Goal: Task Accomplishment & Management: Use online tool/utility

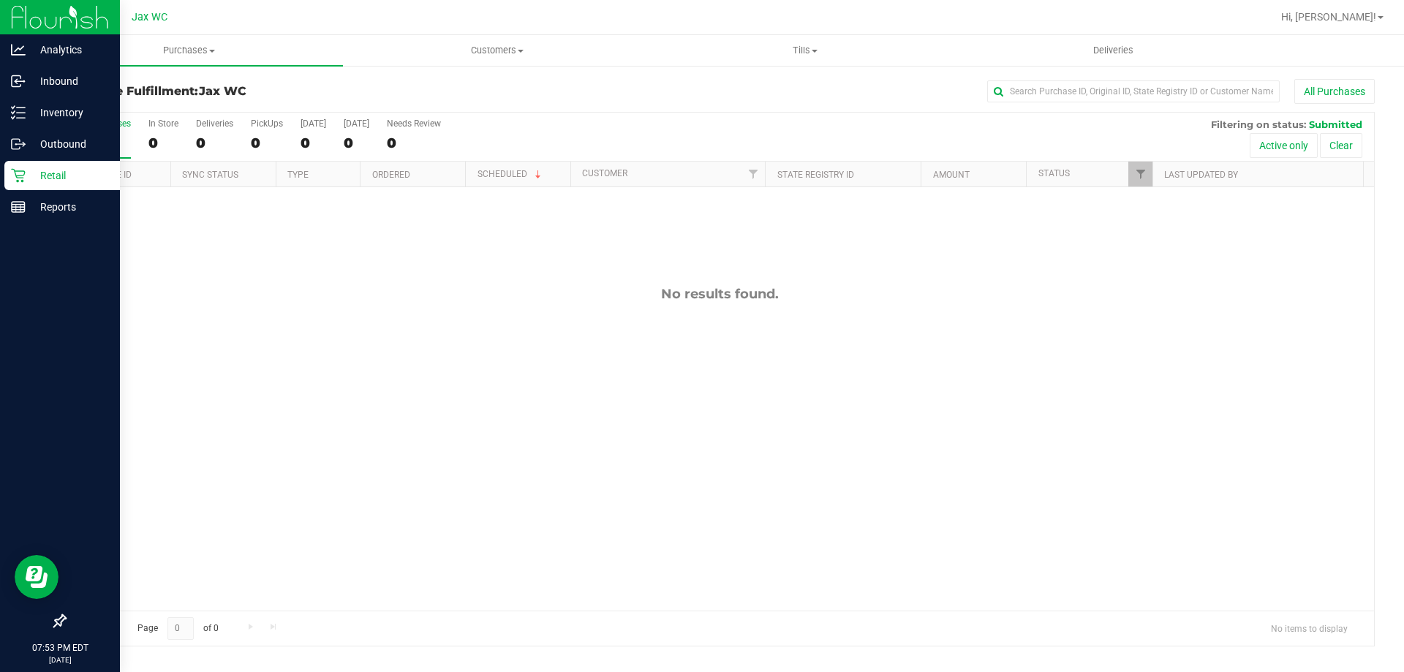
click at [14, 176] on icon at bounding box center [18, 175] width 15 height 15
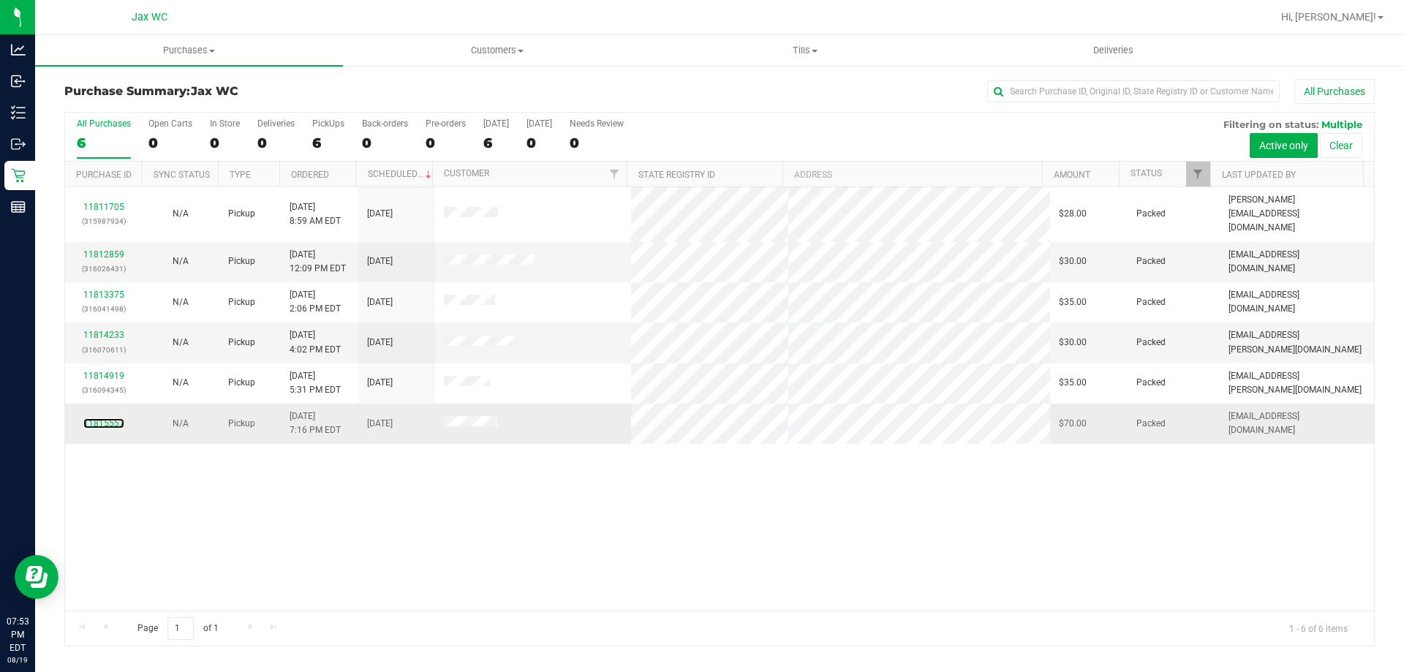
click at [91, 417] on div "11815557" at bounding box center [103, 424] width 59 height 14
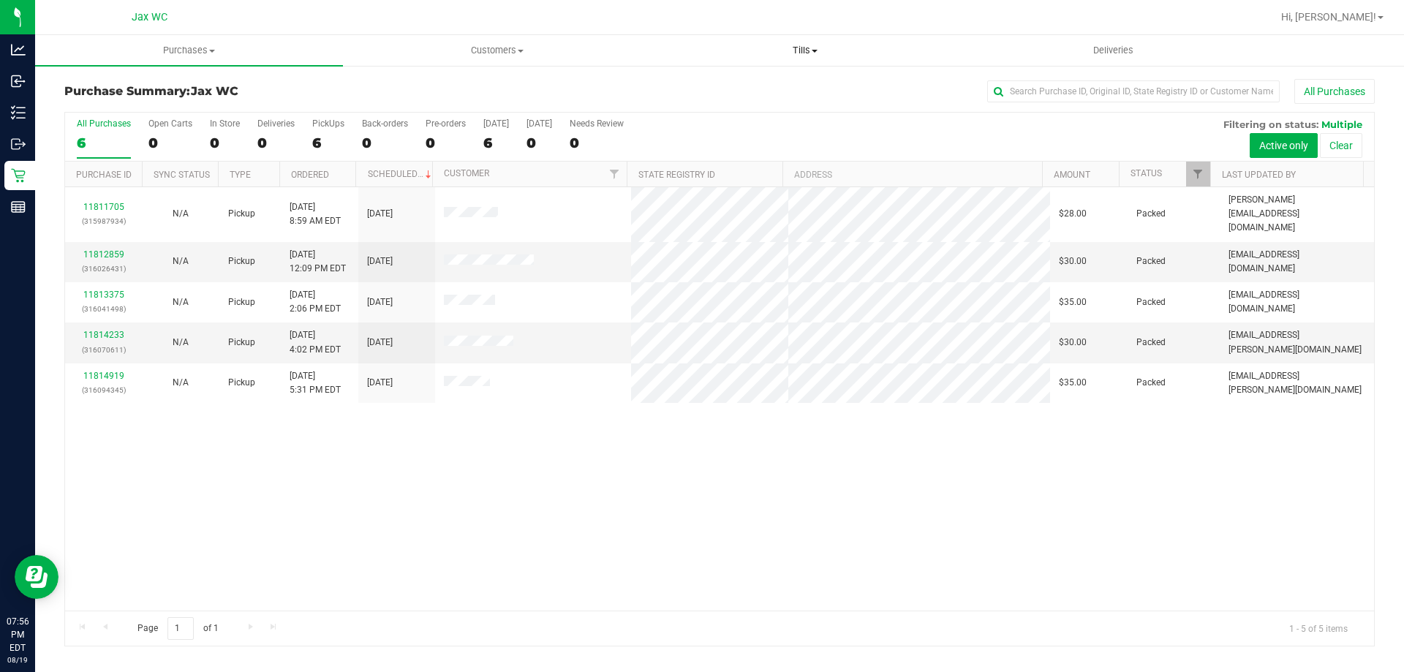
click at [793, 52] on span "Tills" at bounding box center [805, 50] width 306 height 13
click at [763, 95] on li "Manage tills" at bounding box center [805, 89] width 308 height 18
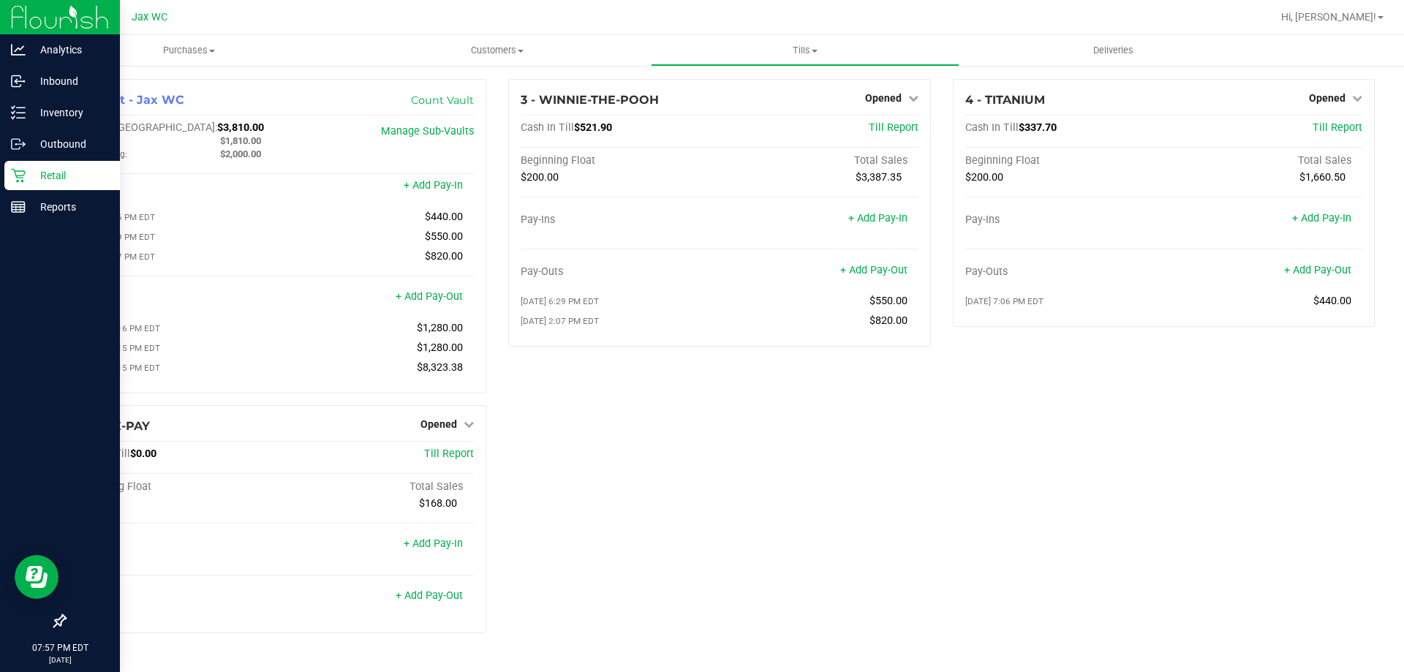
click at [17, 171] on icon at bounding box center [18, 176] width 14 height 14
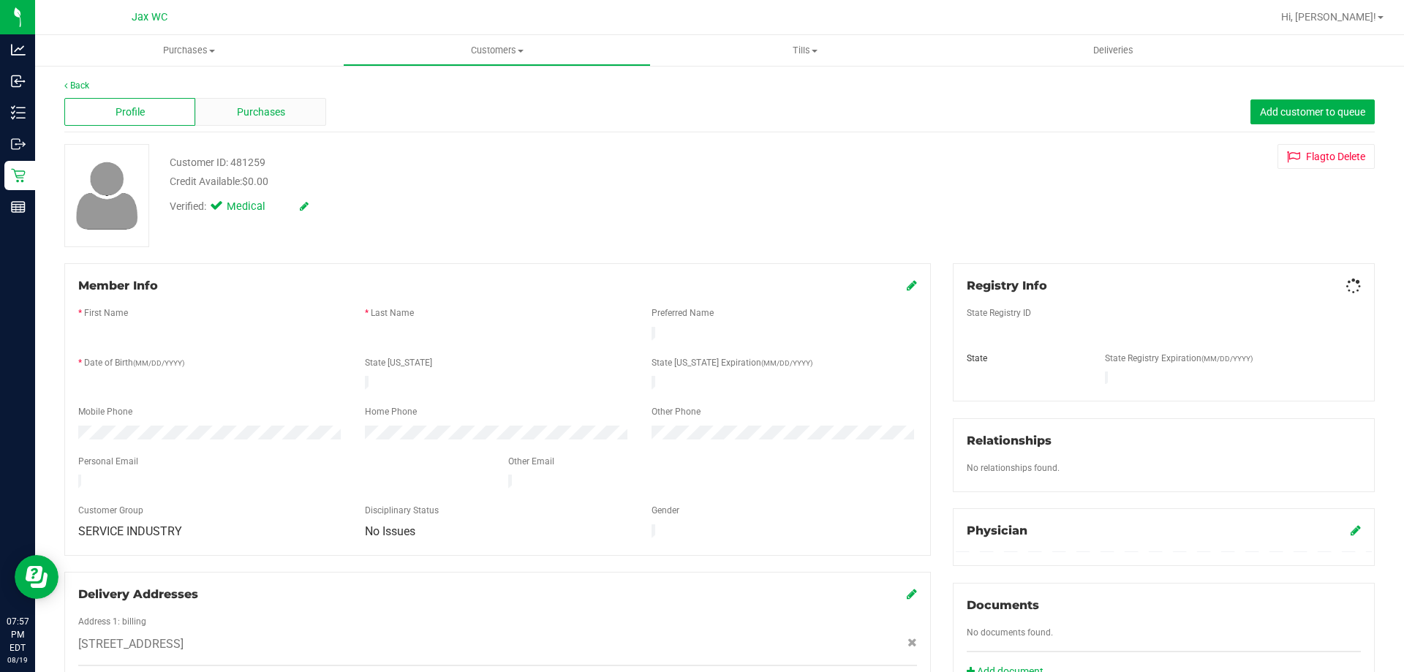
click at [254, 105] on span "Purchases" at bounding box center [261, 112] width 48 height 15
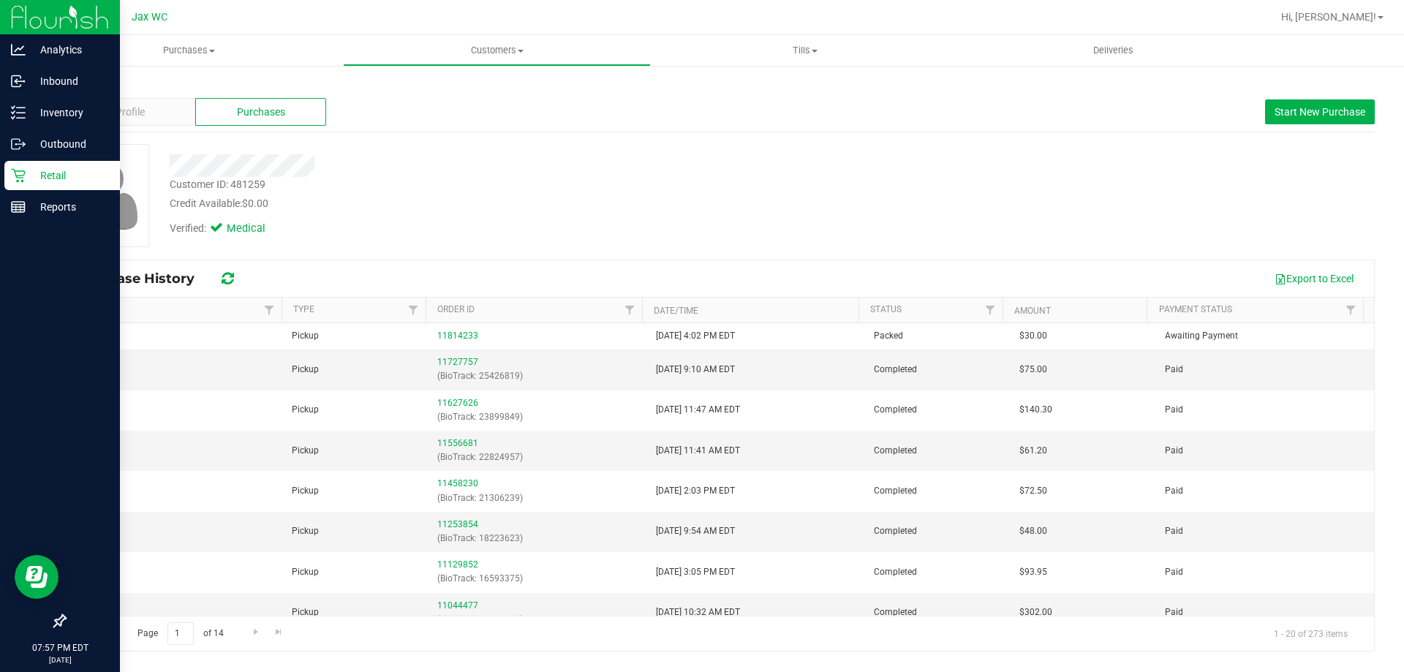
click at [27, 170] on p "Retail" at bounding box center [70, 176] width 88 height 18
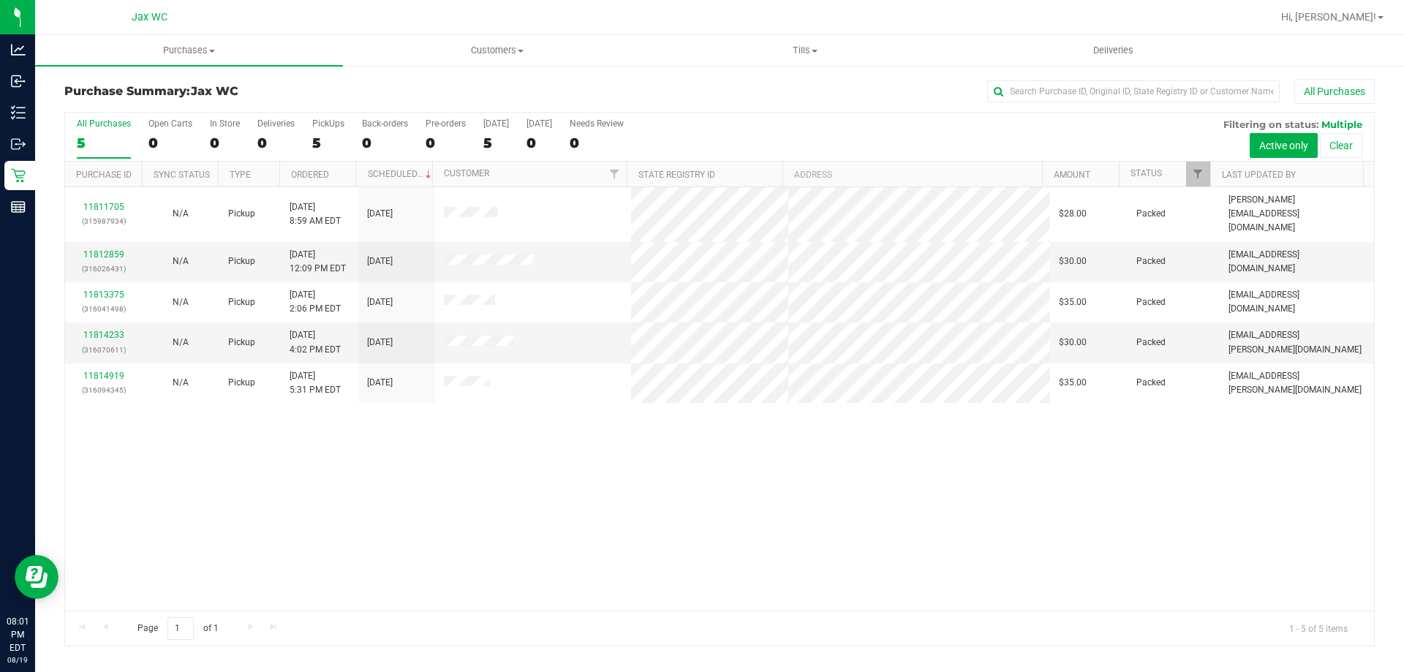
click at [744, 496] on div "11811705 (315987934) N/A Pickup 8/19/2025 8:59 AM EDT 8/19/2025 $28.00 Packed j…" at bounding box center [719, 398] width 1309 height 423
click at [1369, 23] on link "Hi, Anaya!" at bounding box center [1332, 17] width 114 height 15
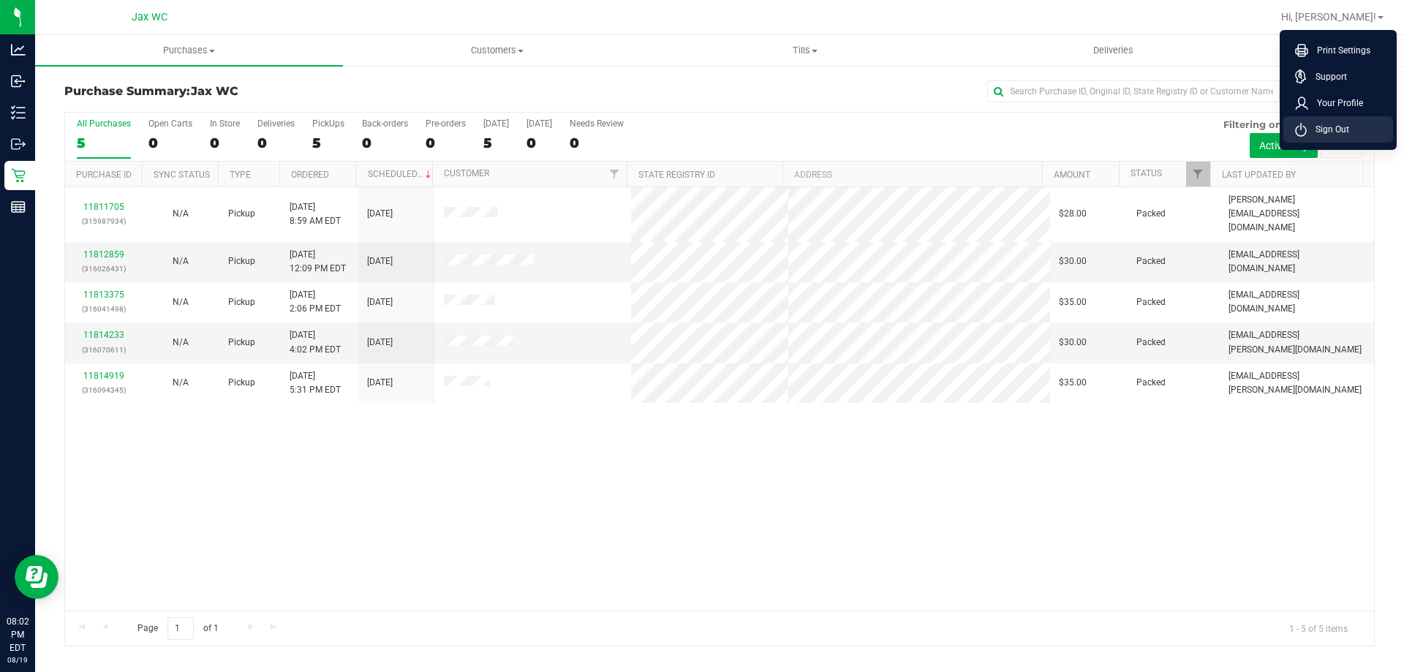
click at [1330, 128] on span "Sign Out" at bounding box center [1328, 129] width 42 height 15
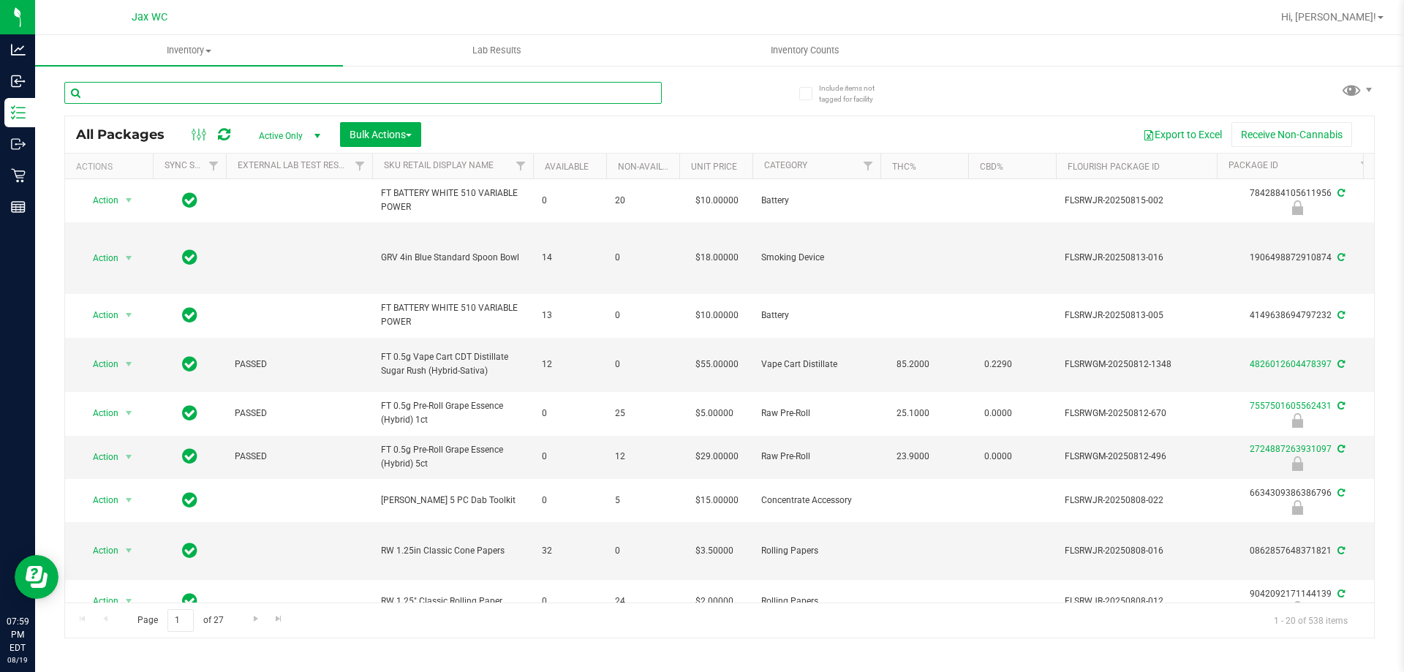
click at [335, 94] on input "text" at bounding box center [362, 93] width 597 height 22
type input "BLUE"
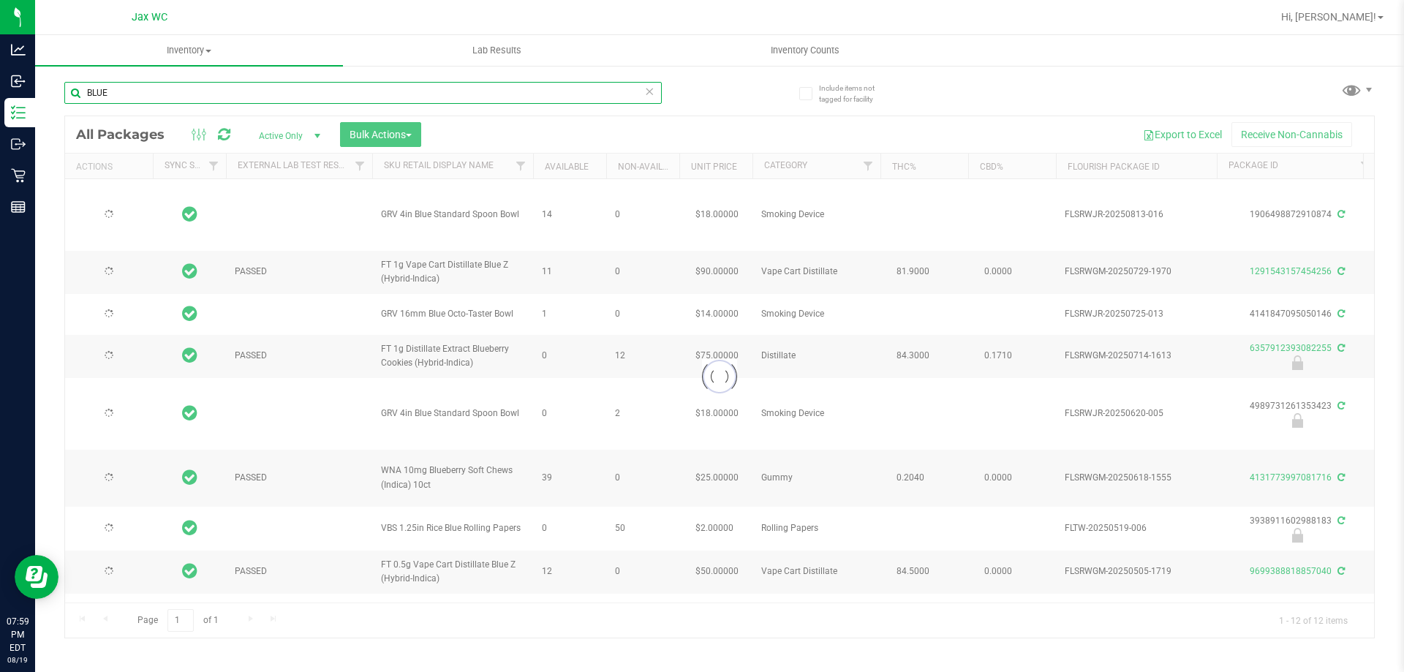
type input "[DATE]"
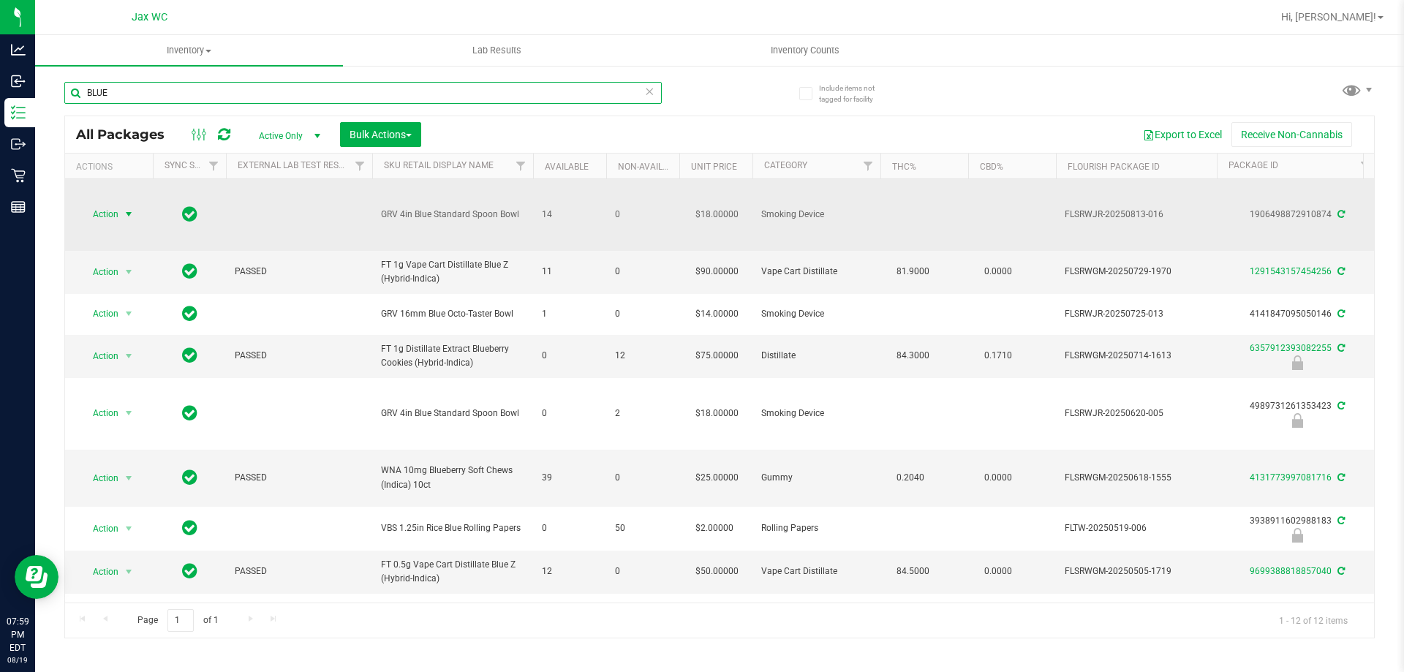
type input "BLUE"
click at [101, 215] on span "Action" at bounding box center [99, 214] width 39 height 20
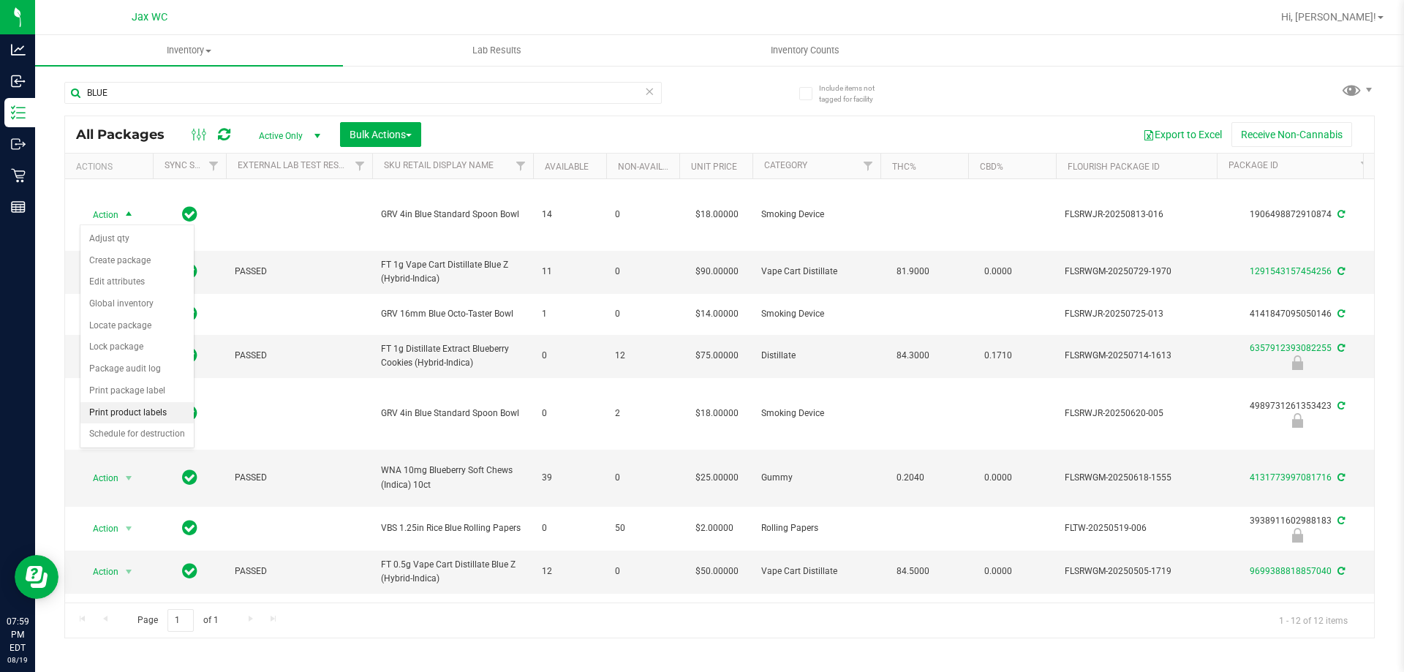
click at [156, 411] on li "Print product labels" at bounding box center [136, 413] width 113 height 22
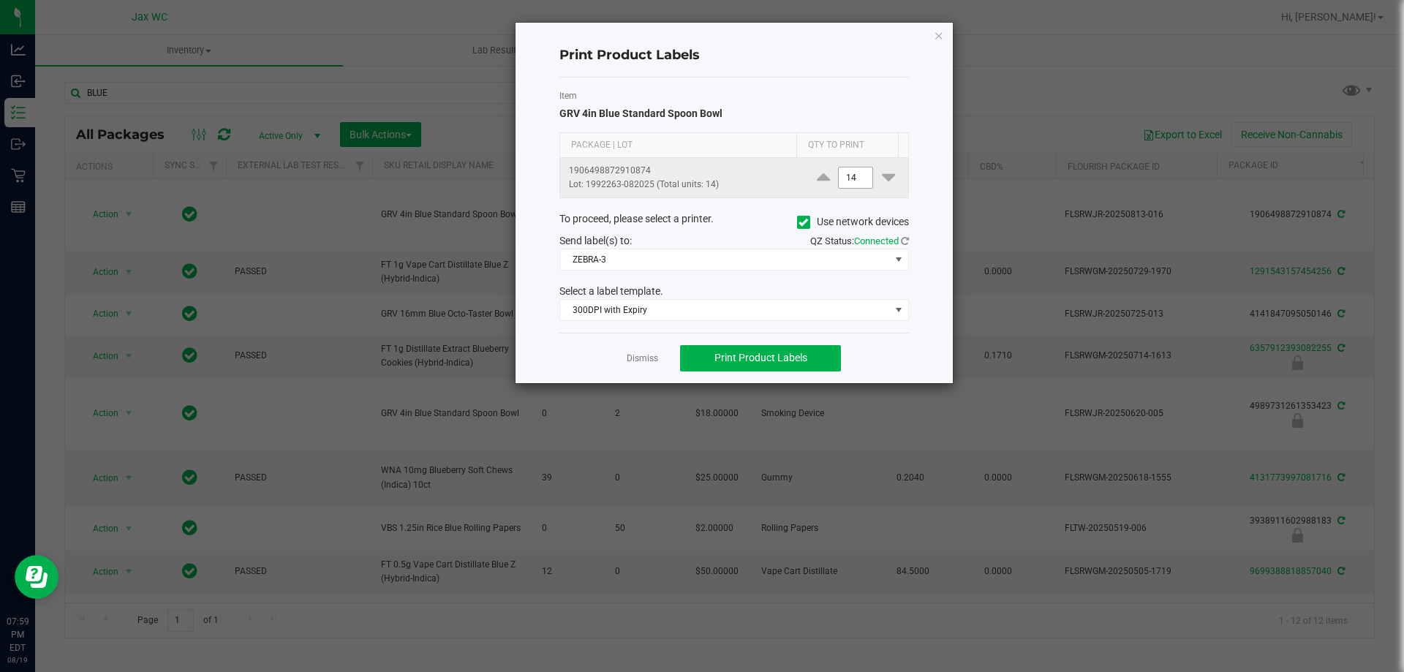
click at [852, 181] on input "14" at bounding box center [856, 177] width 34 height 20
type input "1"
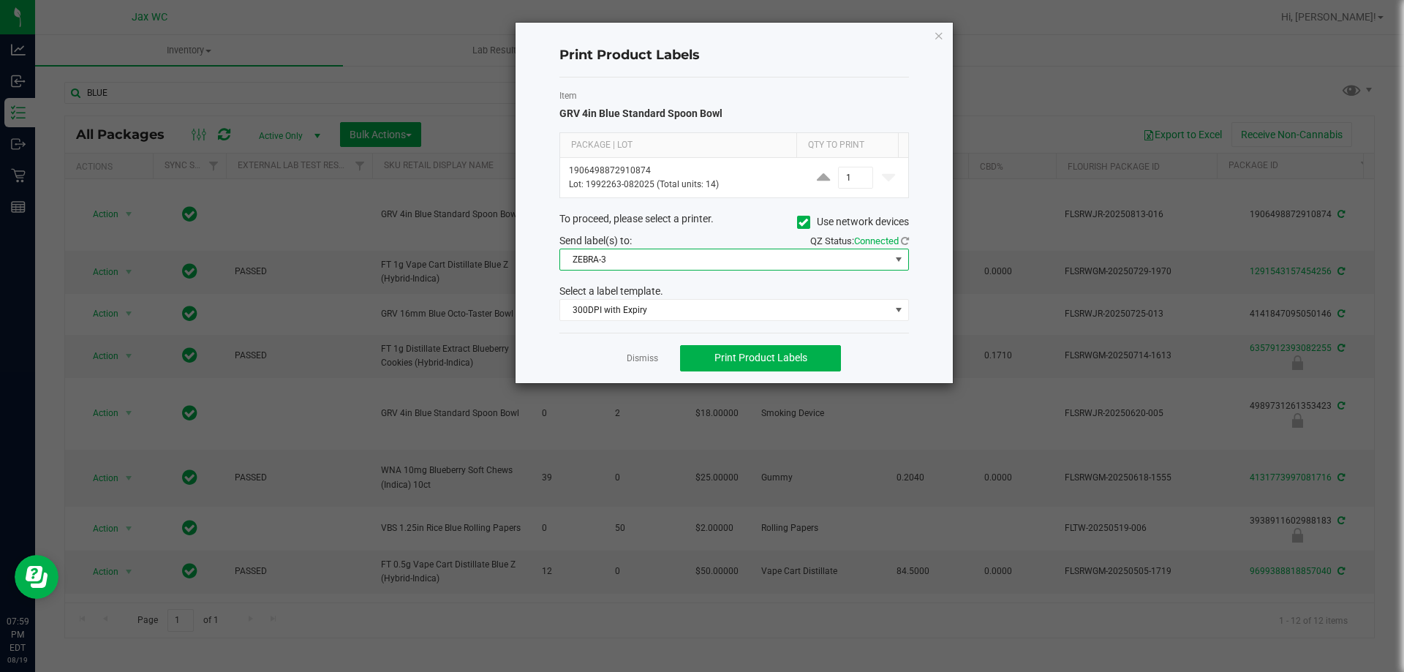
click at [811, 254] on span "ZEBRA-3" at bounding box center [725, 259] width 330 height 20
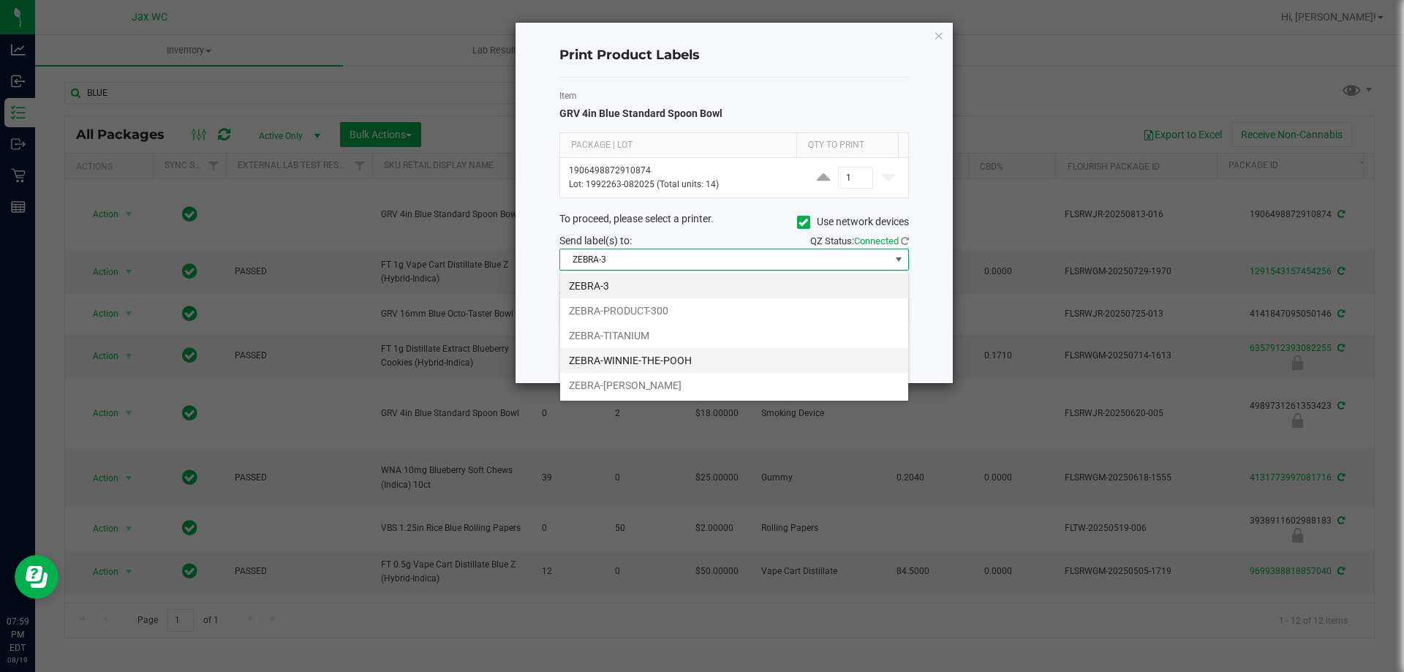
scroll to position [22, 350]
click at [646, 313] on li "ZEBRA-PRODUCT-300" at bounding box center [734, 310] width 348 height 25
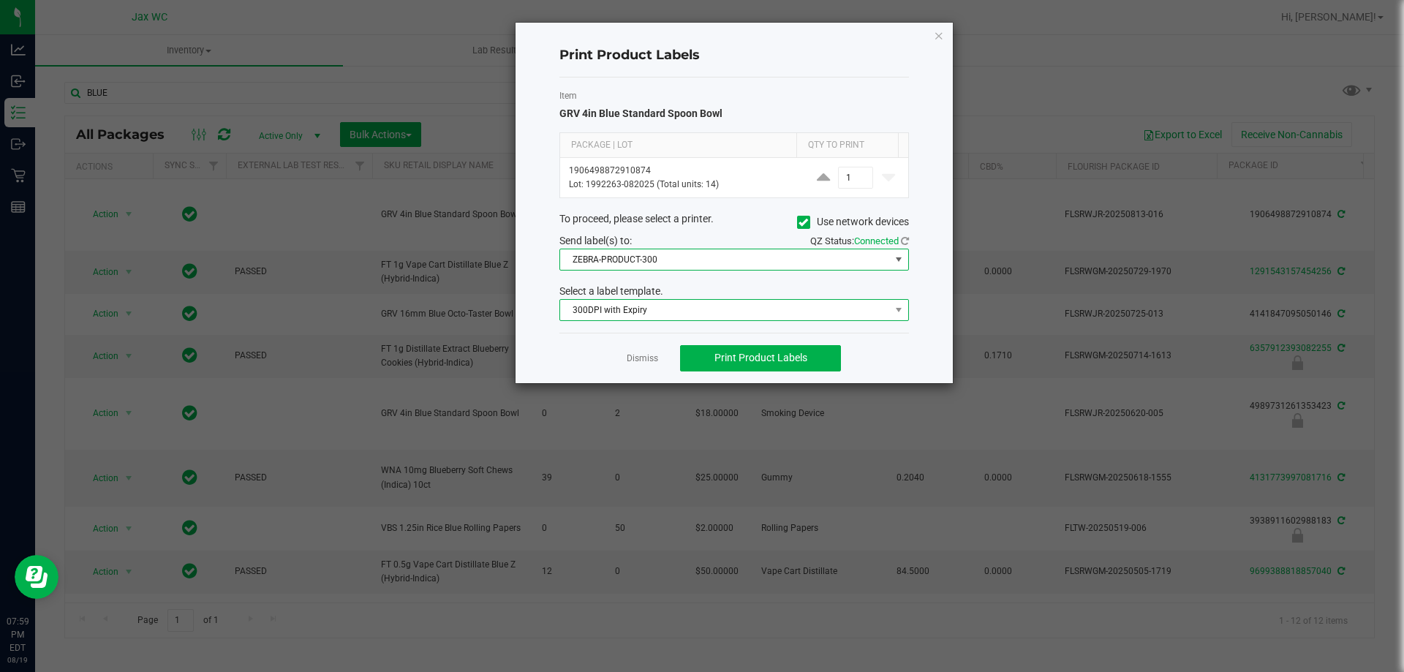
click at [647, 314] on span "300DPI with Expiry" at bounding box center [725, 310] width 330 height 20
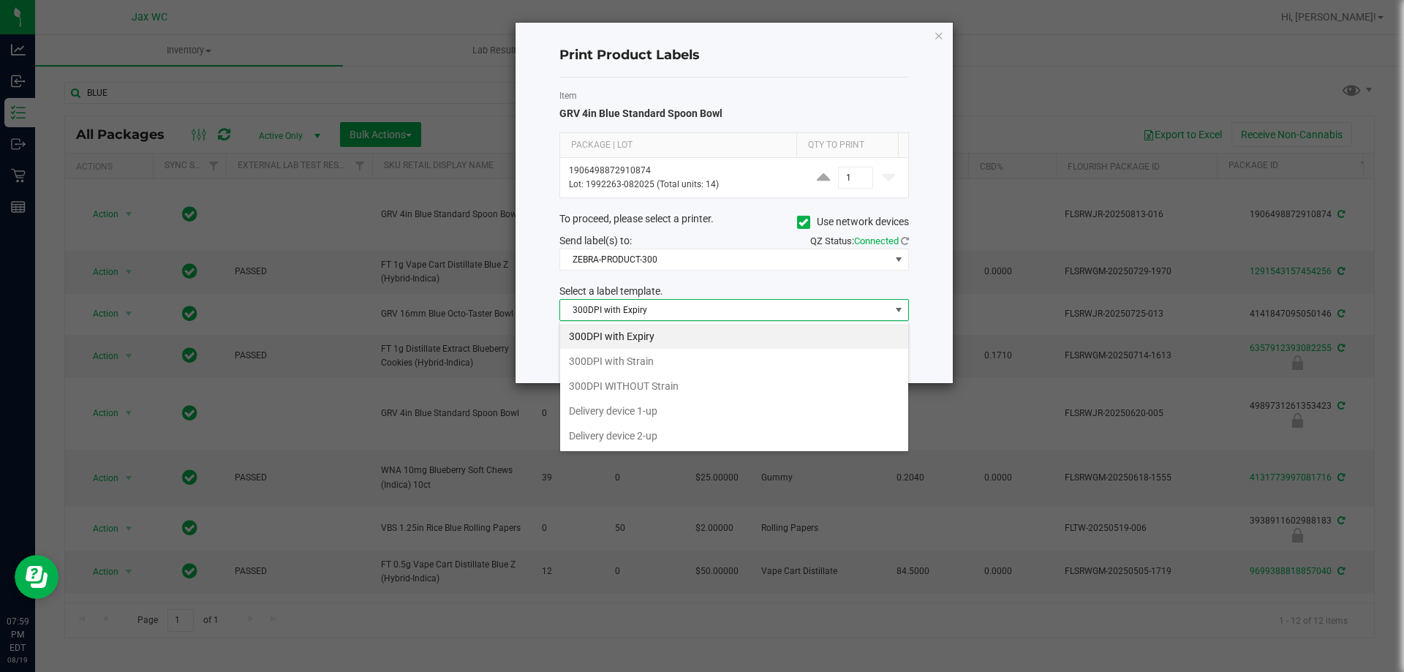
click at [667, 348] on li "300DPI with Expiry" at bounding box center [734, 336] width 348 height 25
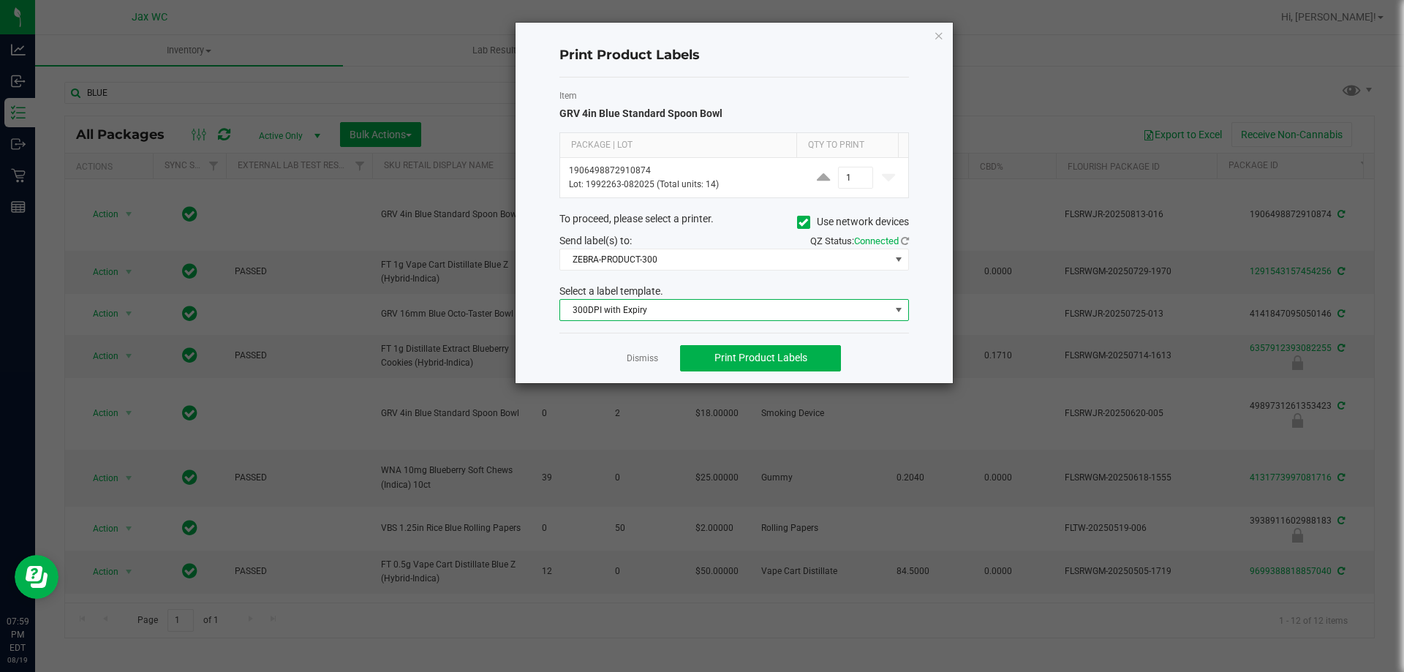
click at [667, 314] on span "300DPI with Expiry" at bounding box center [725, 310] width 330 height 20
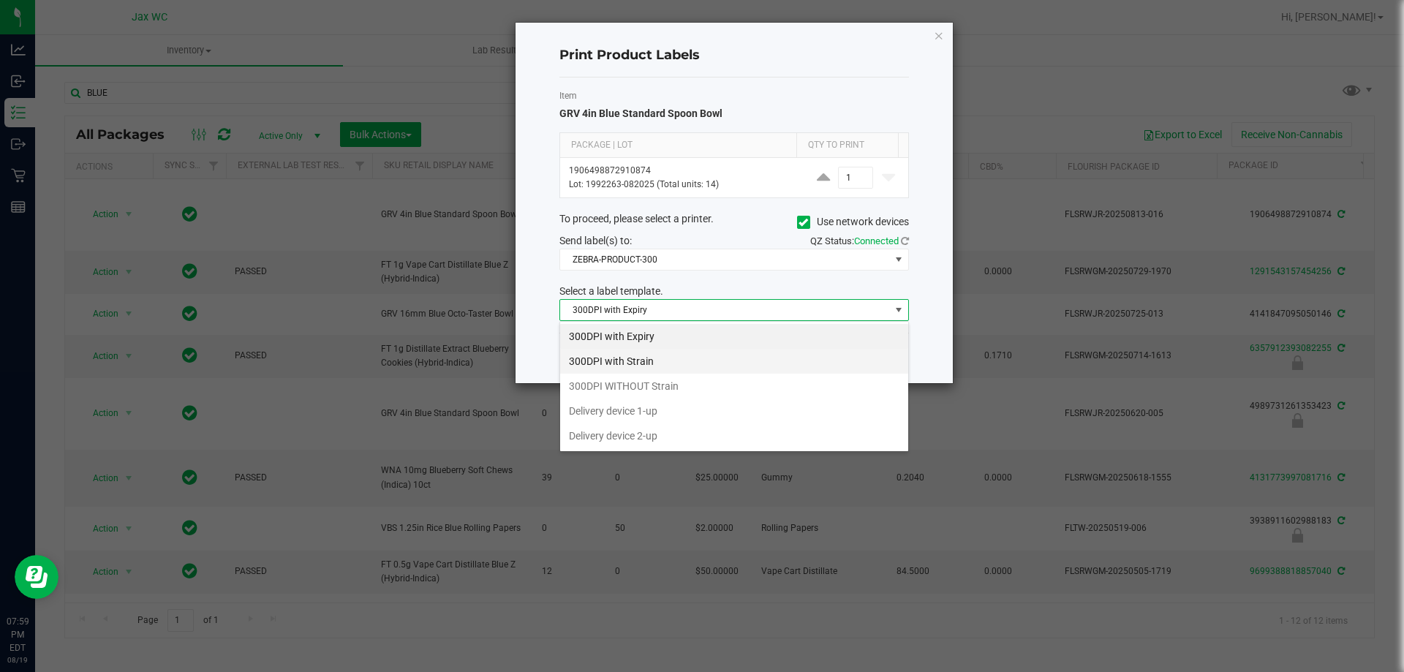
click at [655, 366] on li "300DPI with Strain" at bounding box center [734, 361] width 348 height 25
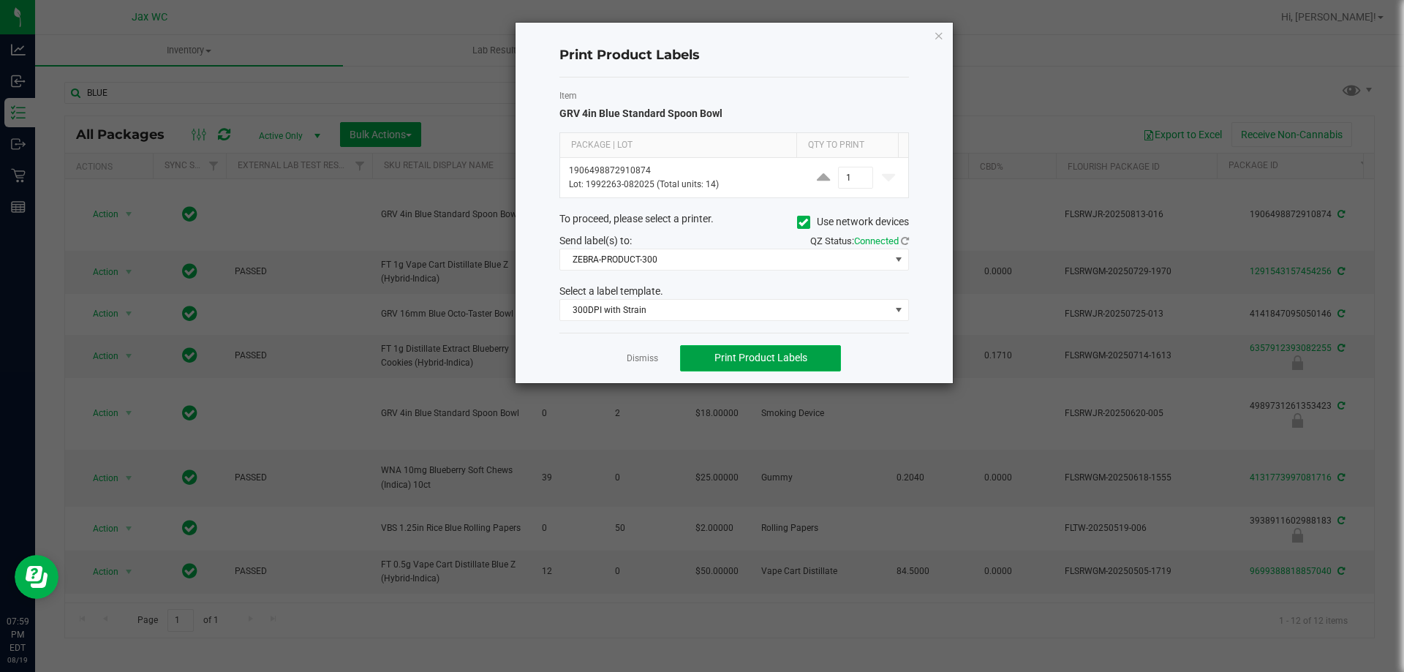
click at [731, 366] on button "Print Product Labels" at bounding box center [760, 358] width 161 height 26
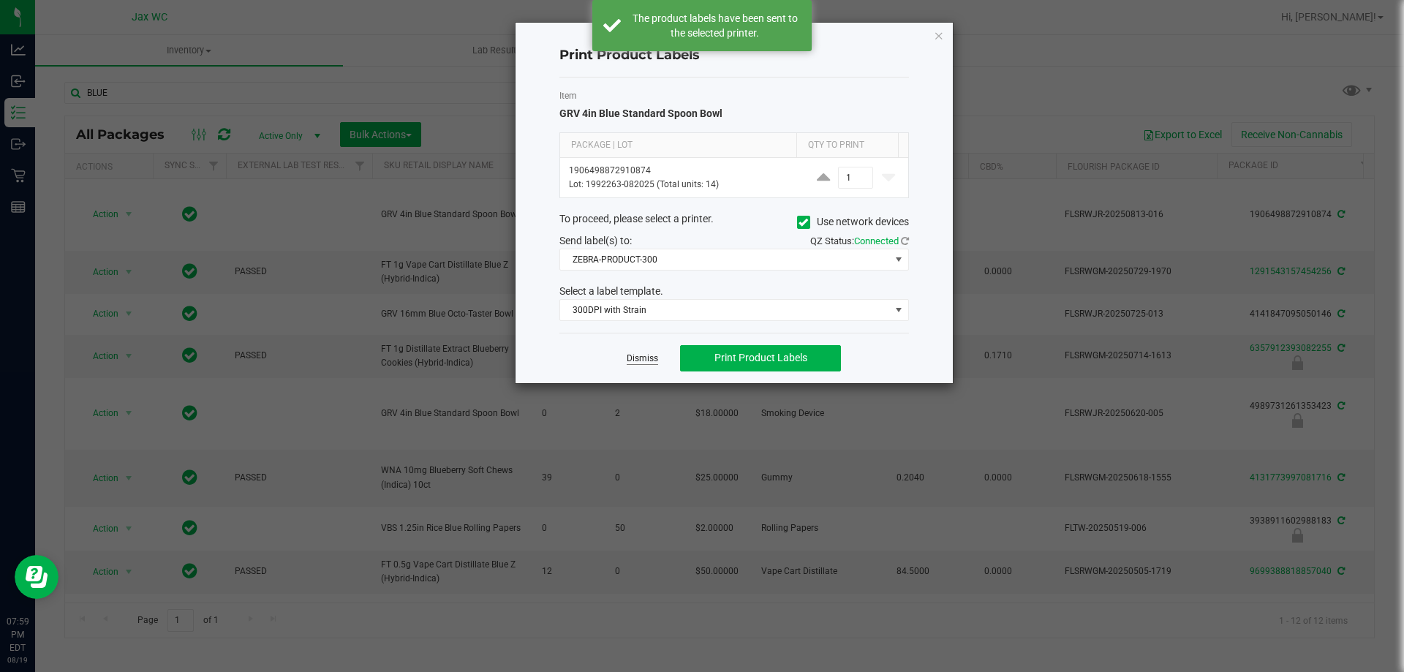
click at [654, 359] on link "Dismiss" at bounding box center [642, 358] width 31 height 12
